Goal: Task Accomplishment & Management: Complete application form

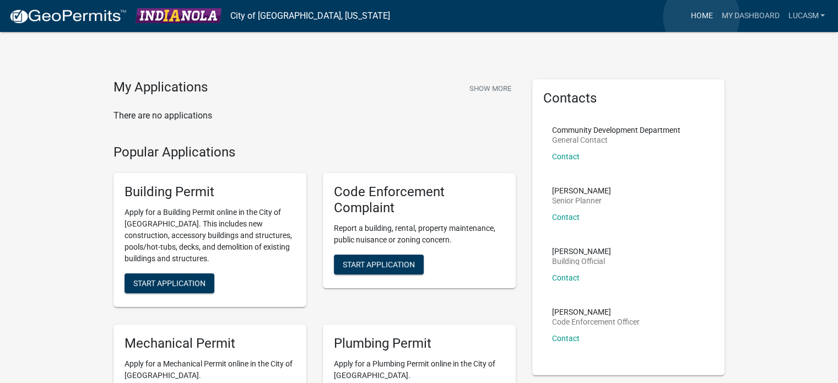
click at [702, 17] on link "Home" at bounding box center [701, 16] width 31 height 21
click at [803, 15] on link "LucasM" at bounding box center [807, 16] width 46 height 21
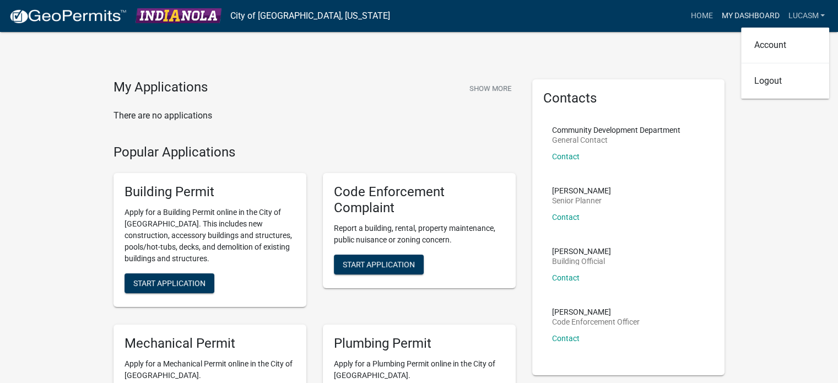
click at [741, 11] on link "My Dashboard" at bounding box center [750, 16] width 67 height 21
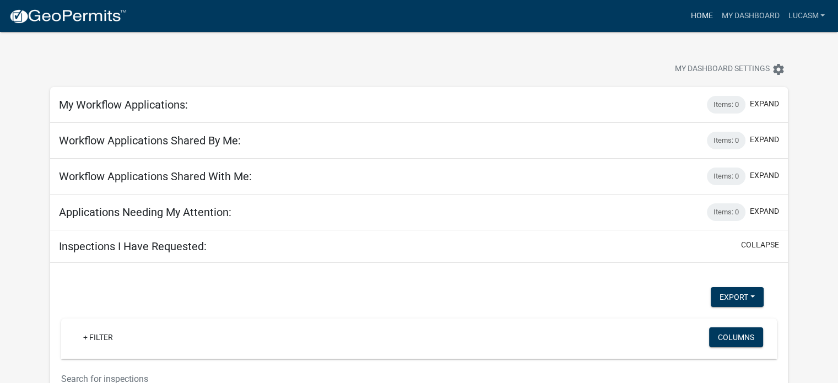
click at [701, 18] on link "Home" at bounding box center [701, 16] width 31 height 21
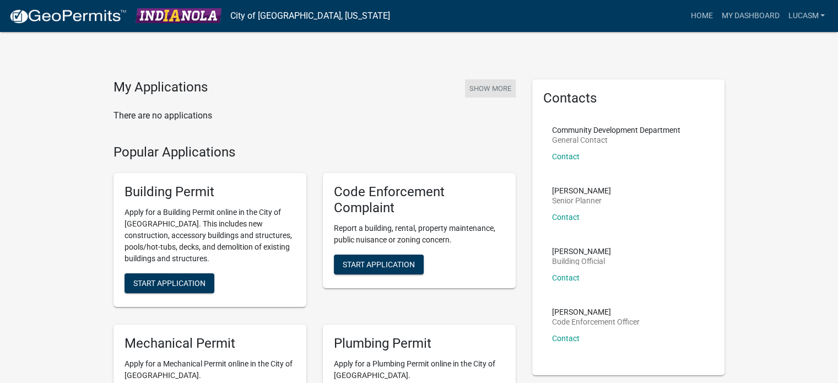
click at [484, 89] on button "Show More" at bounding box center [490, 88] width 51 height 18
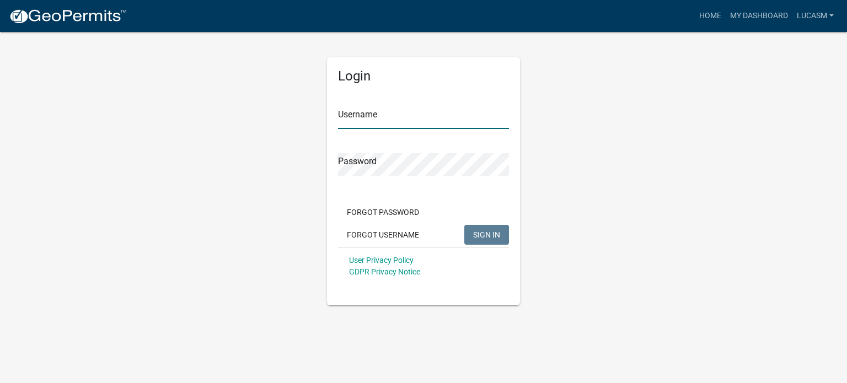
type input "LucasM"
click at [491, 233] on span "SIGN IN" at bounding box center [486, 234] width 27 height 9
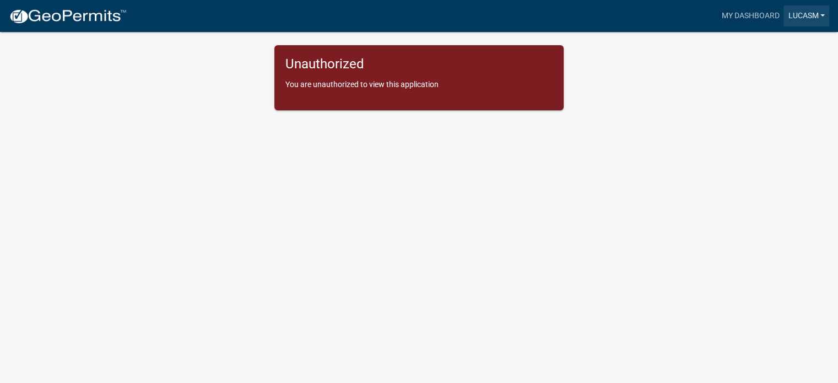
click at [814, 18] on link "LucasM" at bounding box center [807, 16] width 46 height 21
click at [758, 15] on link "My Dashboard" at bounding box center [750, 16] width 67 height 21
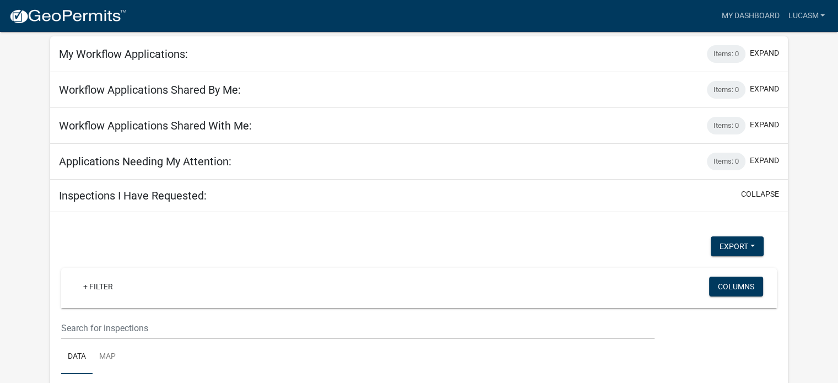
scroll to position [147, 0]
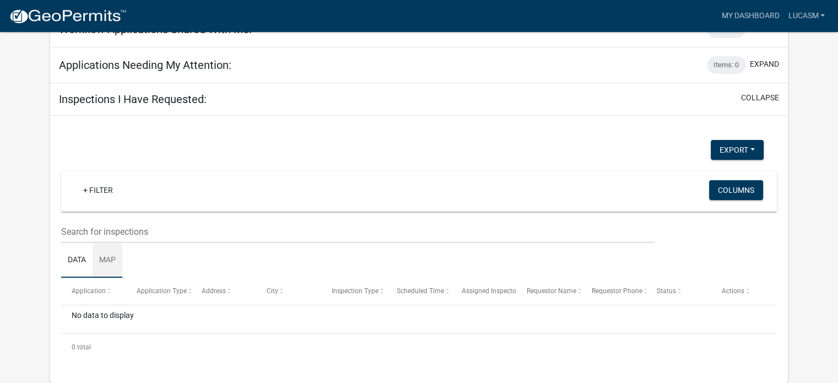
click at [112, 262] on link "Map" at bounding box center [108, 260] width 30 height 35
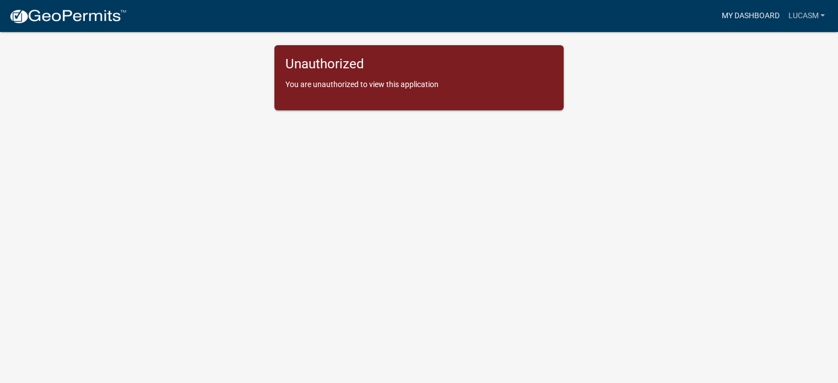
click at [761, 21] on link "My Dashboard" at bounding box center [750, 16] width 67 height 21
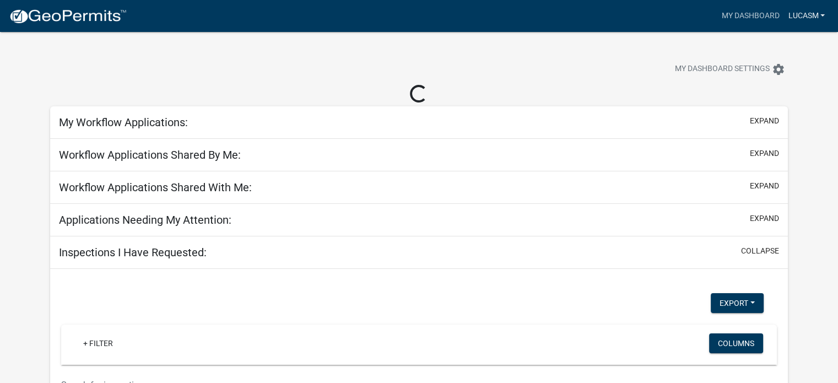
click at [805, 12] on link "LucasM" at bounding box center [807, 16] width 46 height 21
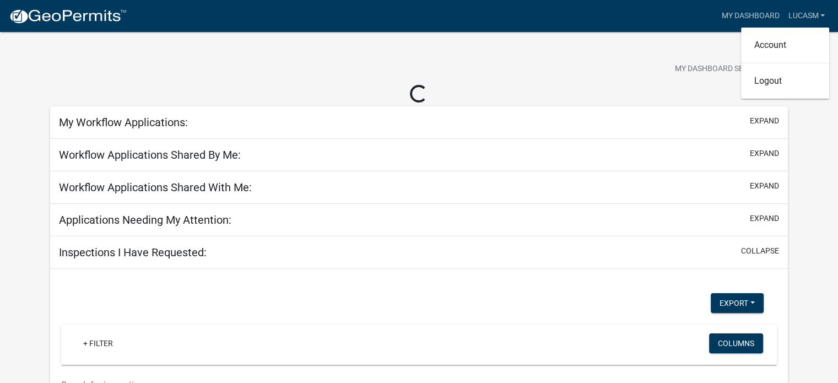
click at [502, 21] on div "My Dashboard LucasM Account Logout" at bounding box center [483, 16] width 694 height 21
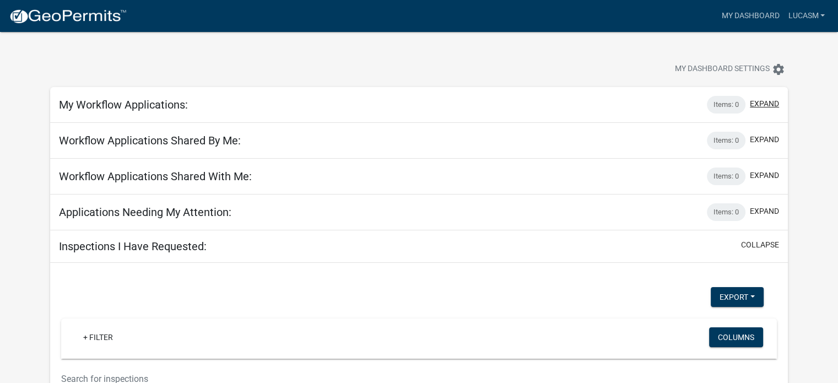
click at [766, 99] on button "expand" at bounding box center [764, 104] width 29 height 12
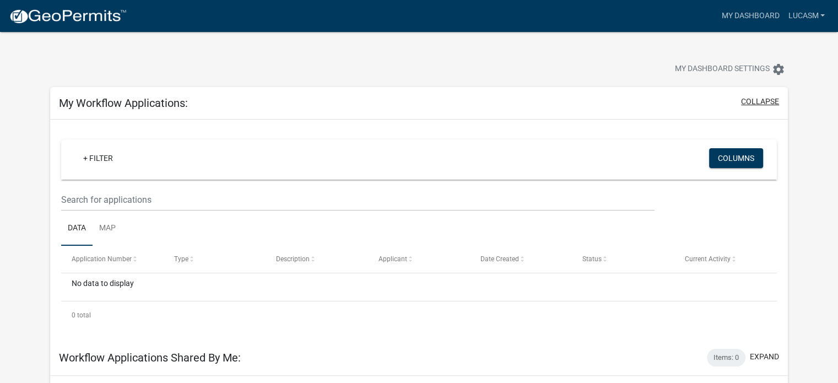
click at [764, 100] on button "collapse" at bounding box center [760, 102] width 38 height 12
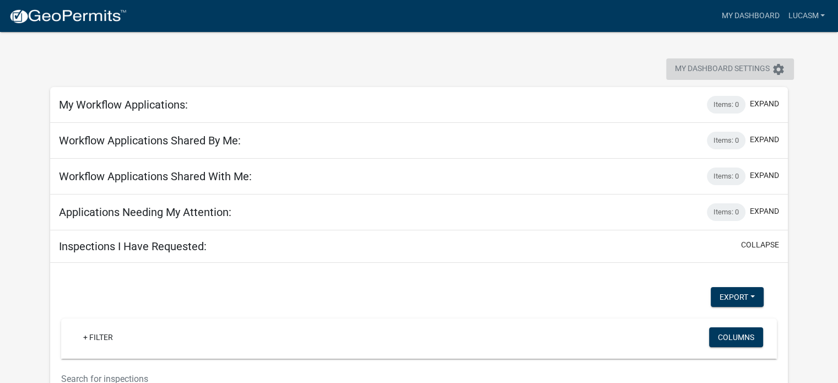
click at [777, 65] on icon "settings" at bounding box center [778, 69] width 13 height 13
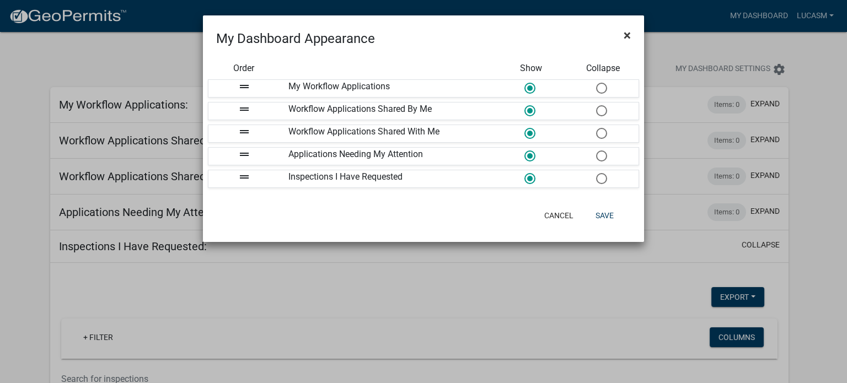
click at [624, 33] on span "×" at bounding box center [626, 35] width 7 height 15
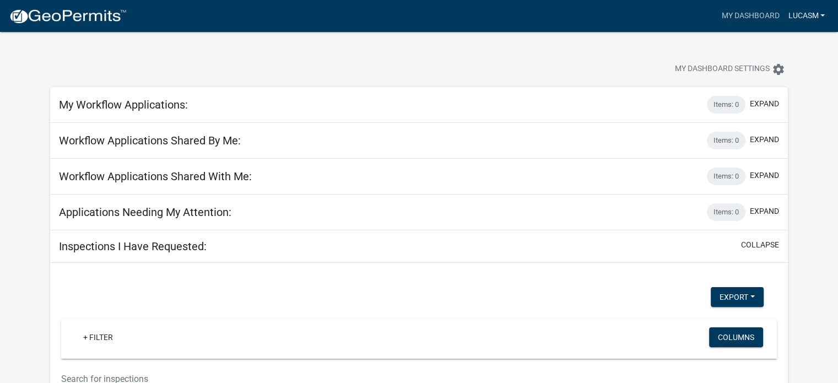
click at [803, 21] on link "LucasM" at bounding box center [807, 16] width 46 height 21
click at [783, 45] on link "Account" at bounding box center [785, 45] width 88 height 26
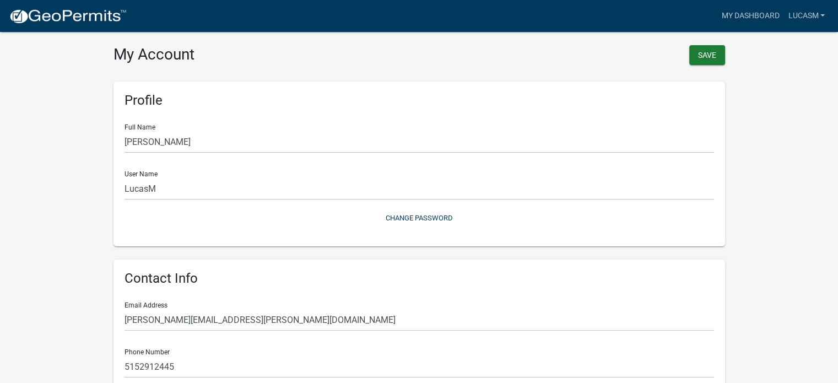
click at [79, 15] on img at bounding box center [68, 16] width 118 height 17
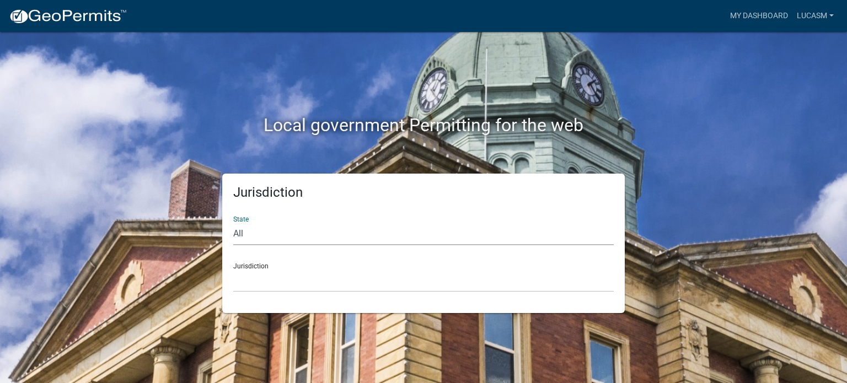
click at [241, 231] on select "All Colorado Georgia Indiana Iowa Kansas Minnesota Ohio South Carolina Wisconsin" at bounding box center [423, 234] width 380 height 23
select select "Iowa"
click at [233, 223] on select "All Colorado Georgia Indiana Iowa Kansas Minnesota Ohio South Carolina Wisconsin" at bounding box center [423, 234] width 380 height 23
click at [272, 285] on select "Boone County, Iowa Butler County, Iowa Cerro Gordo County, Iowa City of Harlan,…" at bounding box center [423, 281] width 380 height 23
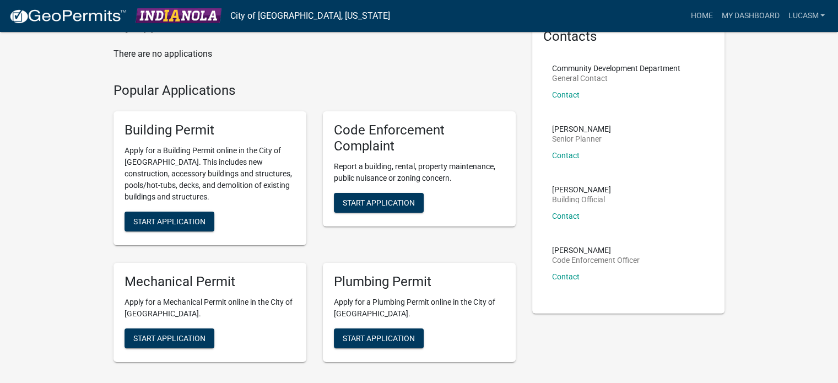
scroll to position [165, 0]
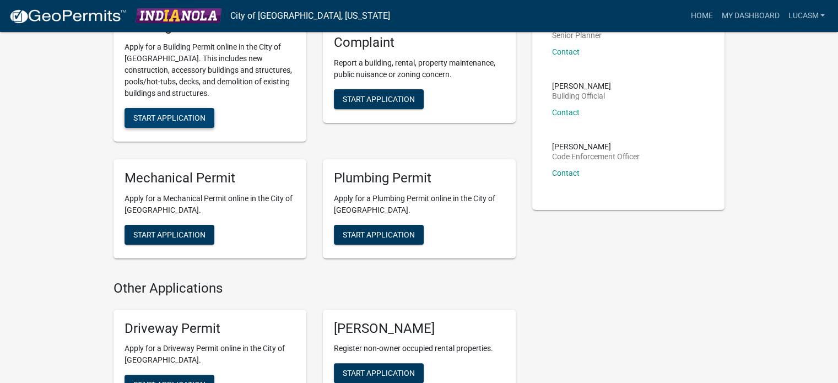
click at [192, 118] on span "Start Application" at bounding box center [169, 118] width 72 height 9
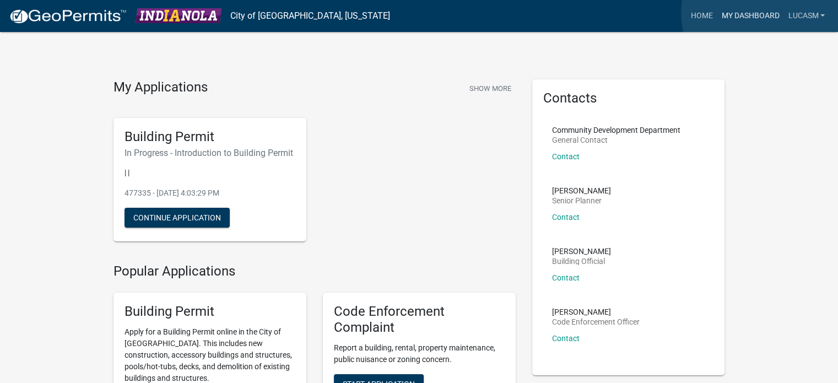
click at [765, 13] on link "My Dashboard" at bounding box center [750, 16] width 67 height 21
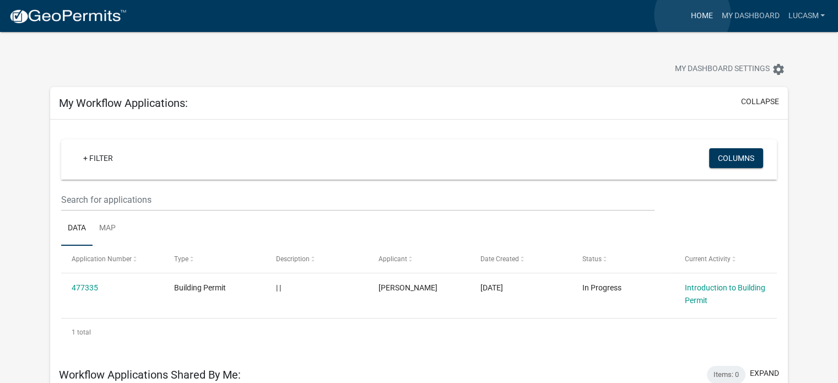
click at [693, 15] on link "Home" at bounding box center [701, 16] width 31 height 21
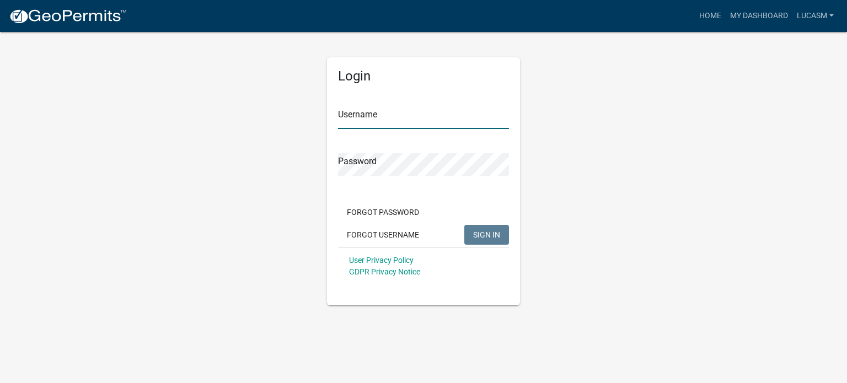
type input "LucasM"
click at [475, 231] on span "SIGN IN" at bounding box center [486, 234] width 27 height 9
type input "LucasM"
click at [486, 233] on span "SIGN IN" at bounding box center [486, 234] width 27 height 9
